Goal: Check status: Check status

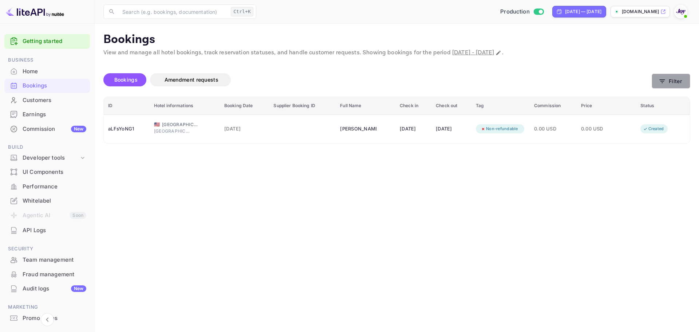
click at [677, 83] on button "Filter" at bounding box center [671, 81] width 39 height 15
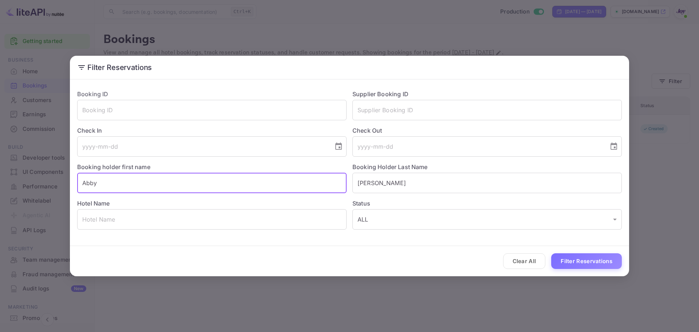
drag, startPoint x: 166, startPoint y: 185, endPoint x: 52, endPoint y: 187, distance: 113.2
click at [54, 187] on div "Filter Reservations Booking ID ​ Supplier Booking ID ​ Check In ​ Check Out ​ B…" at bounding box center [349, 166] width 699 height 332
paste input "[PERSON_NAME]"
click at [116, 182] on input "[PERSON_NAME]" at bounding box center [211, 183] width 269 height 20
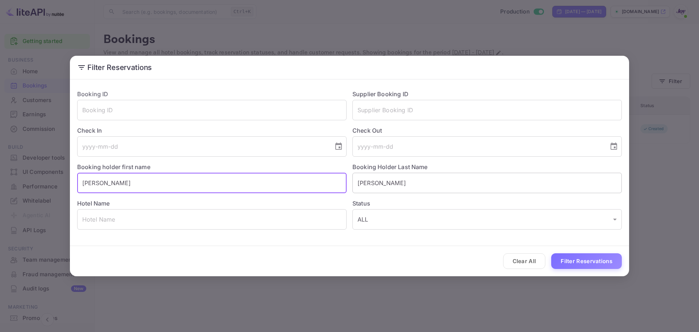
type input "[PERSON_NAME]"
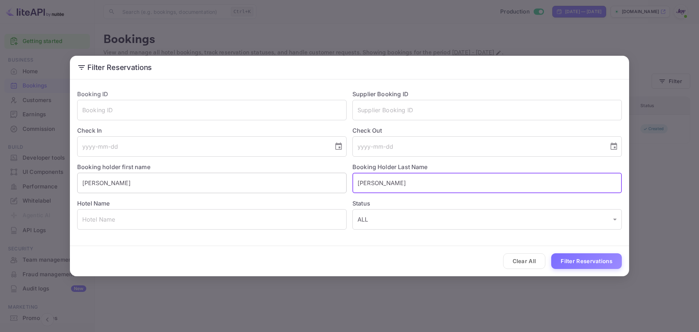
drag, startPoint x: 431, startPoint y: 180, endPoint x: 309, endPoint y: 183, distance: 122.4
click at [309, 183] on div "Booking ID ​ Supplier Booking ID ​ Check In ​ Check Out ​ Booking holder first …" at bounding box center [346, 157] width 550 height 146
paste input "Zinamon"
type input "Zinamon"
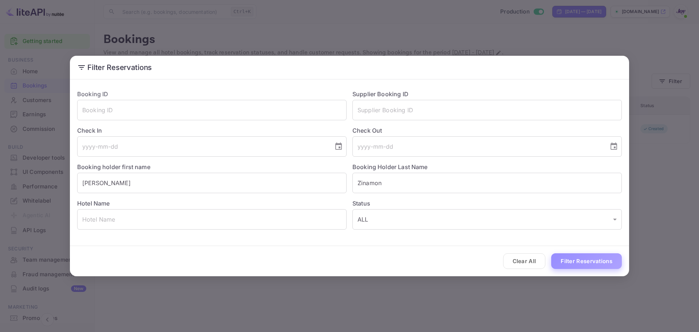
click at [569, 263] on button "Filter Reservations" at bounding box center [586, 261] width 71 height 16
drag, startPoint x: 337, startPoint y: 147, endPoint x: 333, endPoint y: 144, distance: 5.0
click at [338, 146] on icon "Choose date" at bounding box center [338, 146] width 9 height 9
click at [249, 168] on icon "Next month" at bounding box center [250, 167] width 9 height 9
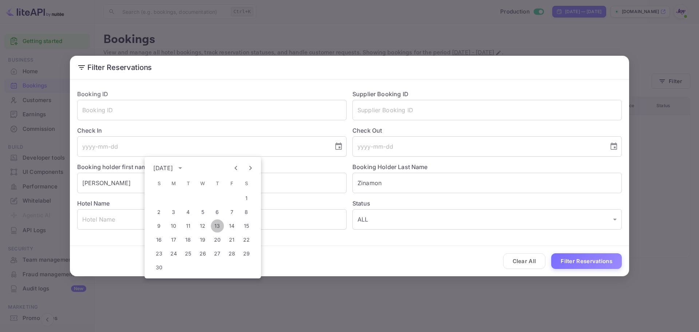
click at [219, 228] on button "13" at bounding box center [217, 225] width 13 height 13
type input "[DATE]"
click at [616, 145] on icon "Choose date" at bounding box center [613, 146] width 9 height 9
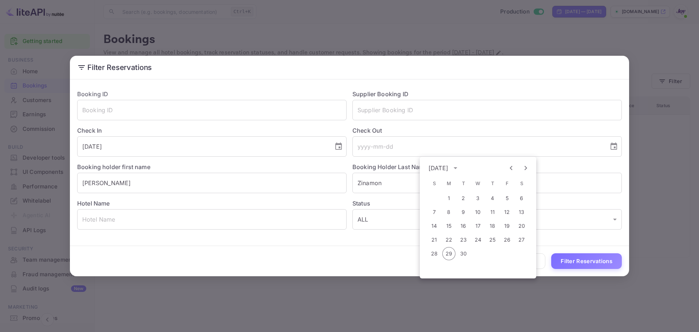
click at [524, 168] on icon "Next month" at bounding box center [525, 167] width 9 height 9
click at [520, 225] on button "15" at bounding box center [521, 225] width 13 height 13
type input "[DATE]"
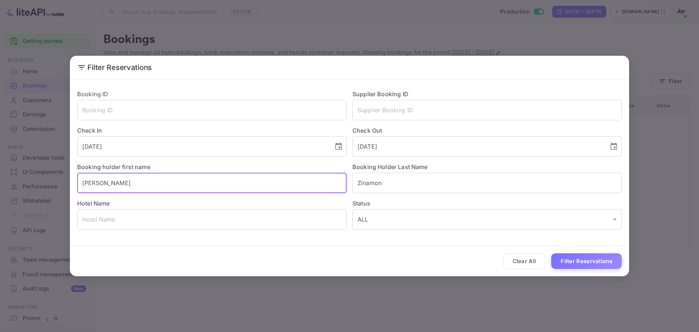
drag, startPoint x: 98, startPoint y: 185, endPoint x: 78, endPoint y: 185, distance: 20.0
click at [78, 185] on input "[PERSON_NAME]" at bounding box center [211, 183] width 269 height 20
click at [573, 258] on button "Filter Reservations" at bounding box center [586, 261] width 71 height 16
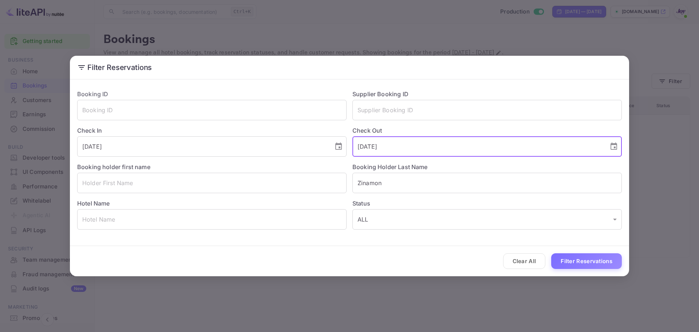
drag, startPoint x: 396, startPoint y: 145, endPoint x: 356, endPoint y: 146, distance: 40.8
click at [356, 146] on input "[DATE]" at bounding box center [477, 146] width 251 height 20
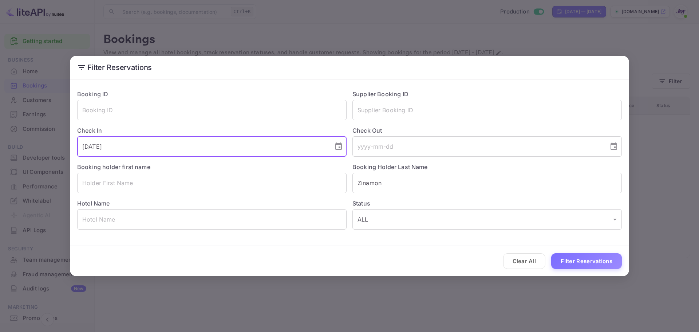
drag, startPoint x: 226, startPoint y: 150, endPoint x: 51, endPoint y: 139, distance: 176.2
click at [51, 139] on div "Filter Reservations Booking ID ​ Supplier Booking ID ​ Check In [DATE] ​ Check …" at bounding box center [349, 166] width 699 height 332
click at [578, 258] on button "Filter Reservations" at bounding box center [586, 261] width 71 height 16
